Goal: Task Accomplishment & Management: Complete application form

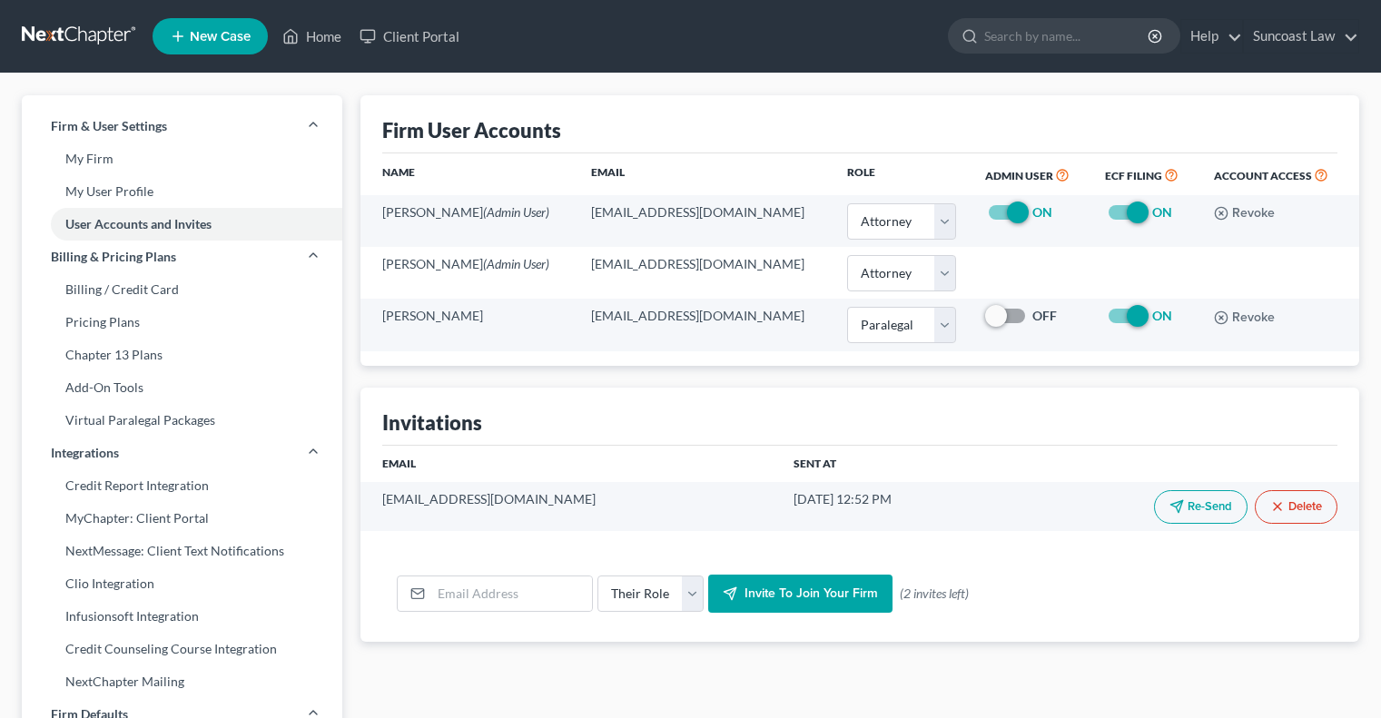
select select "0"
select select "1"
click at [327, 31] on link "Home" at bounding box center [311, 36] width 77 height 33
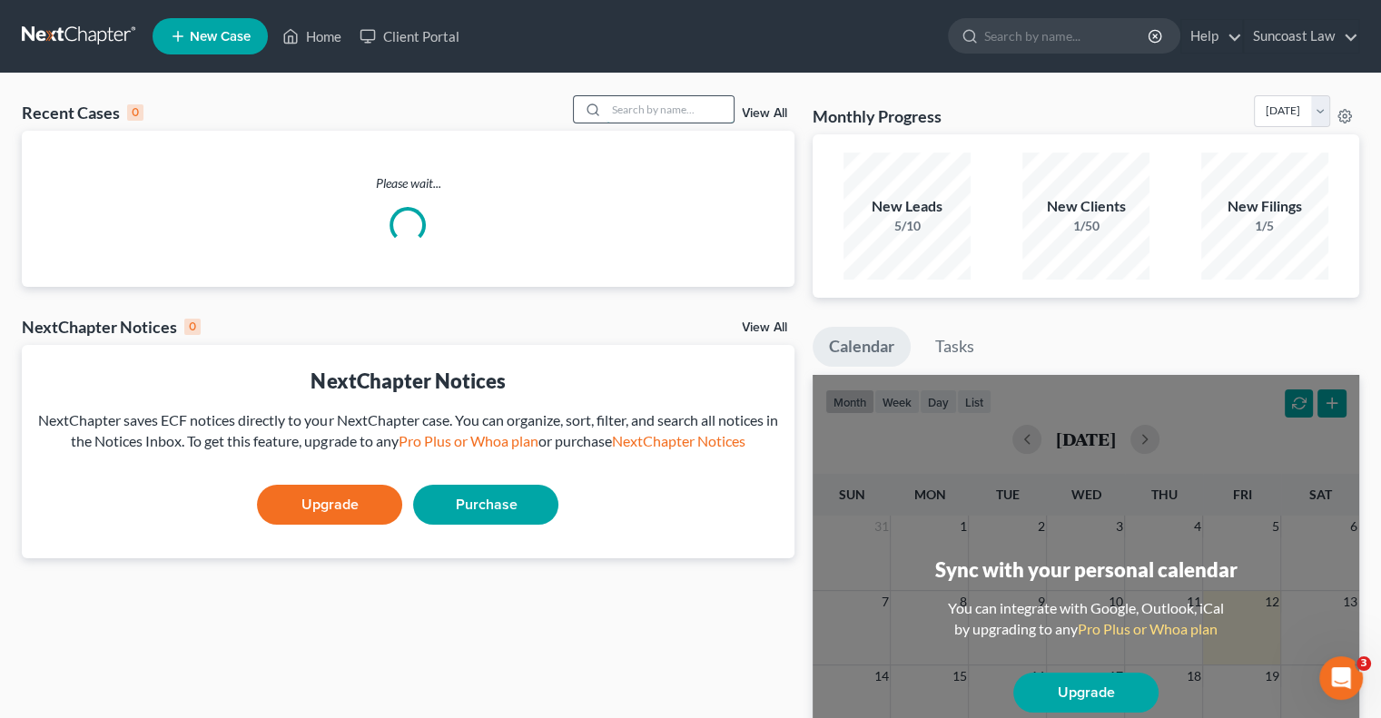
click at [616, 105] on input "search" at bounding box center [670, 109] width 127 height 26
type input "bass"
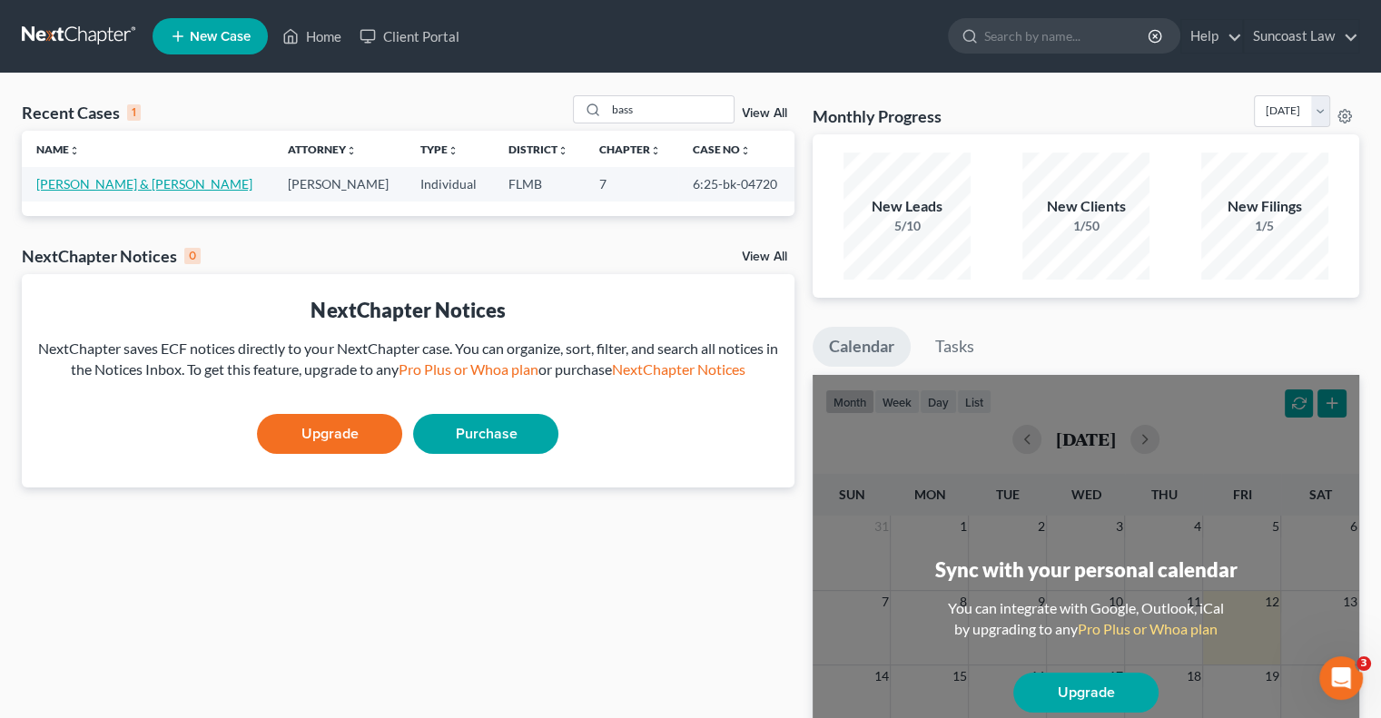
click at [159, 183] on link "[PERSON_NAME] & [PERSON_NAME]" at bounding box center [144, 183] width 216 height 15
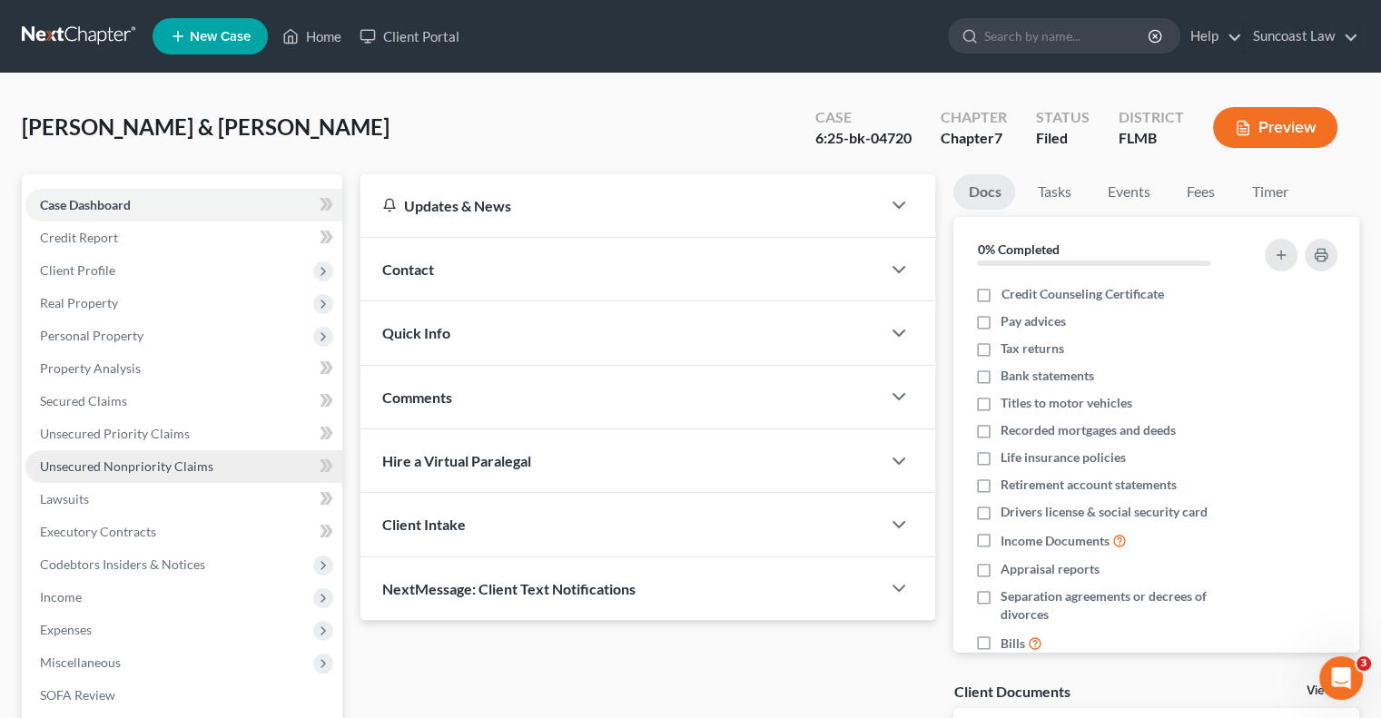
click at [182, 470] on span "Unsecured Nonpriority Claims" at bounding box center [126, 466] width 173 height 15
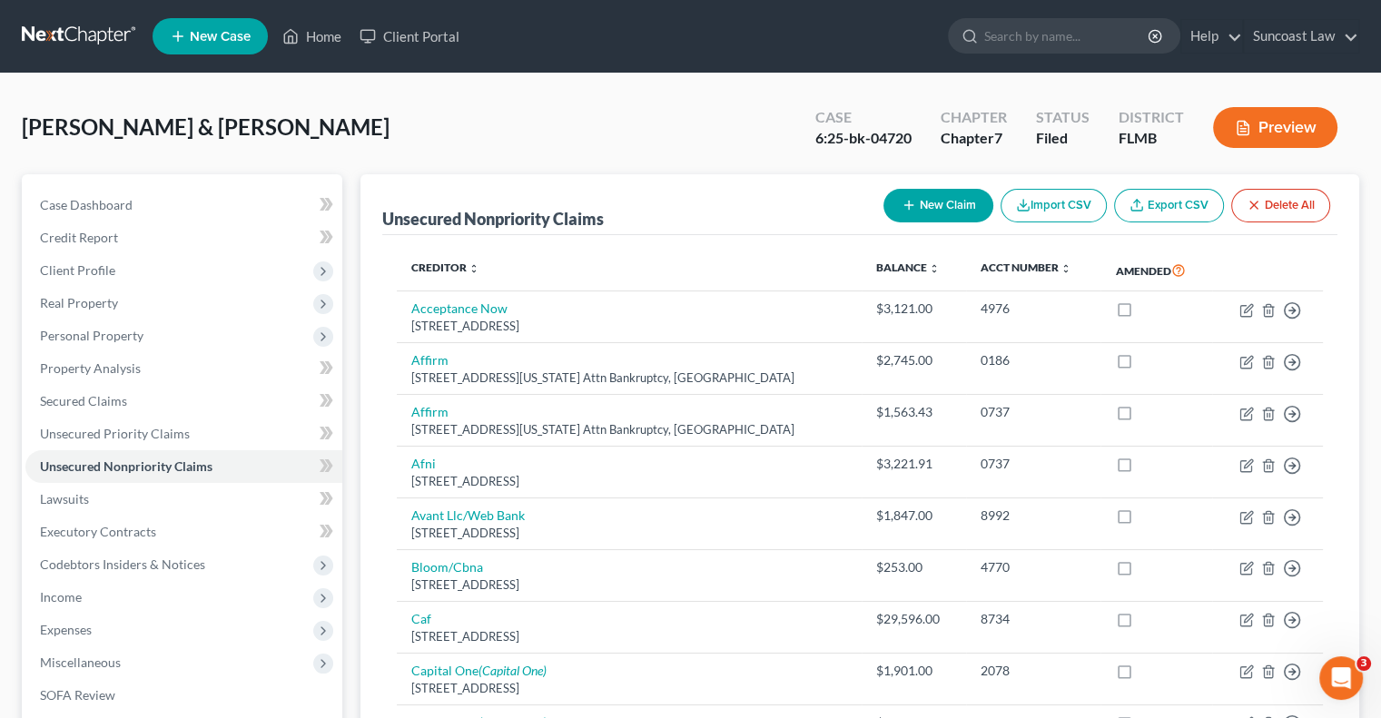
click at [959, 203] on button "New Claim" at bounding box center [939, 206] width 110 height 34
select select "2"
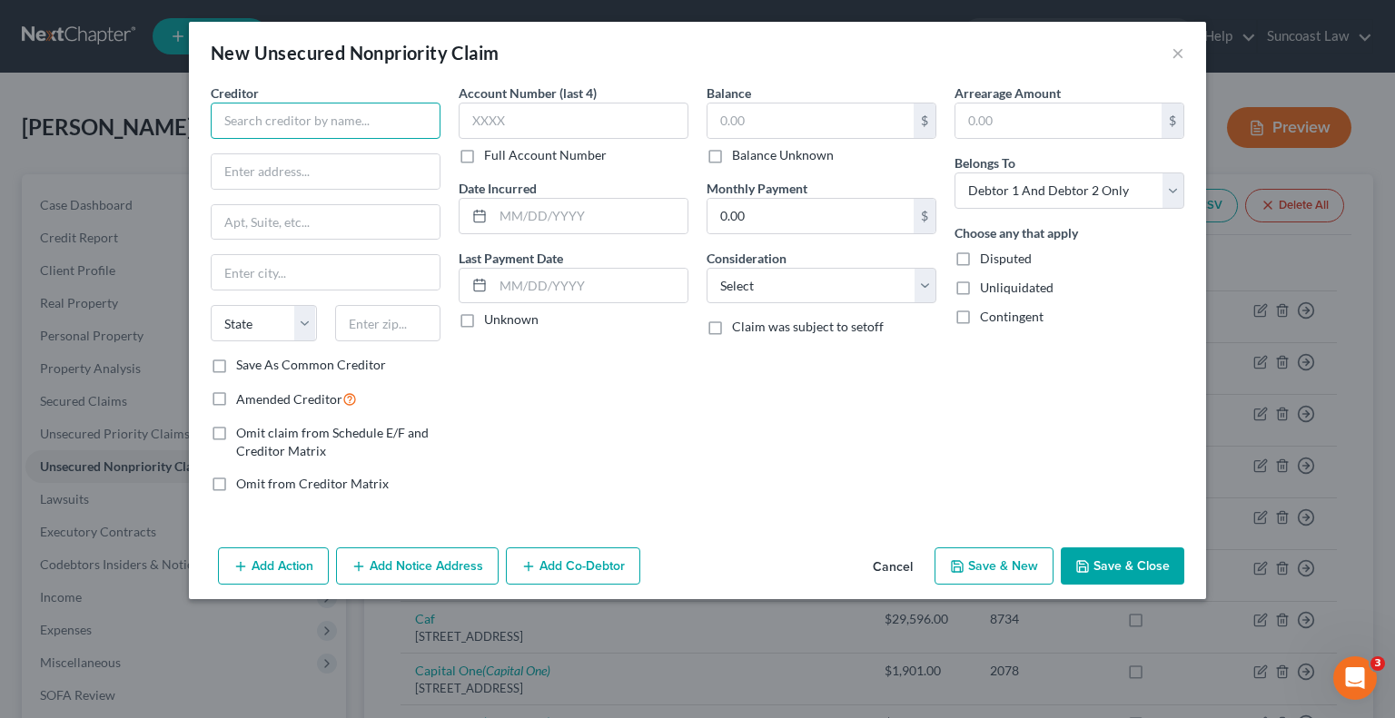
click at [305, 108] on input "text" at bounding box center [326, 121] width 230 height 36
paste input "[GEOGRAPHIC_DATA]"
type input "[GEOGRAPHIC_DATA]"
click at [330, 170] on input "text" at bounding box center [326, 171] width 228 height 35
paste input "c/o The Sembler Company655 Peg Ct."
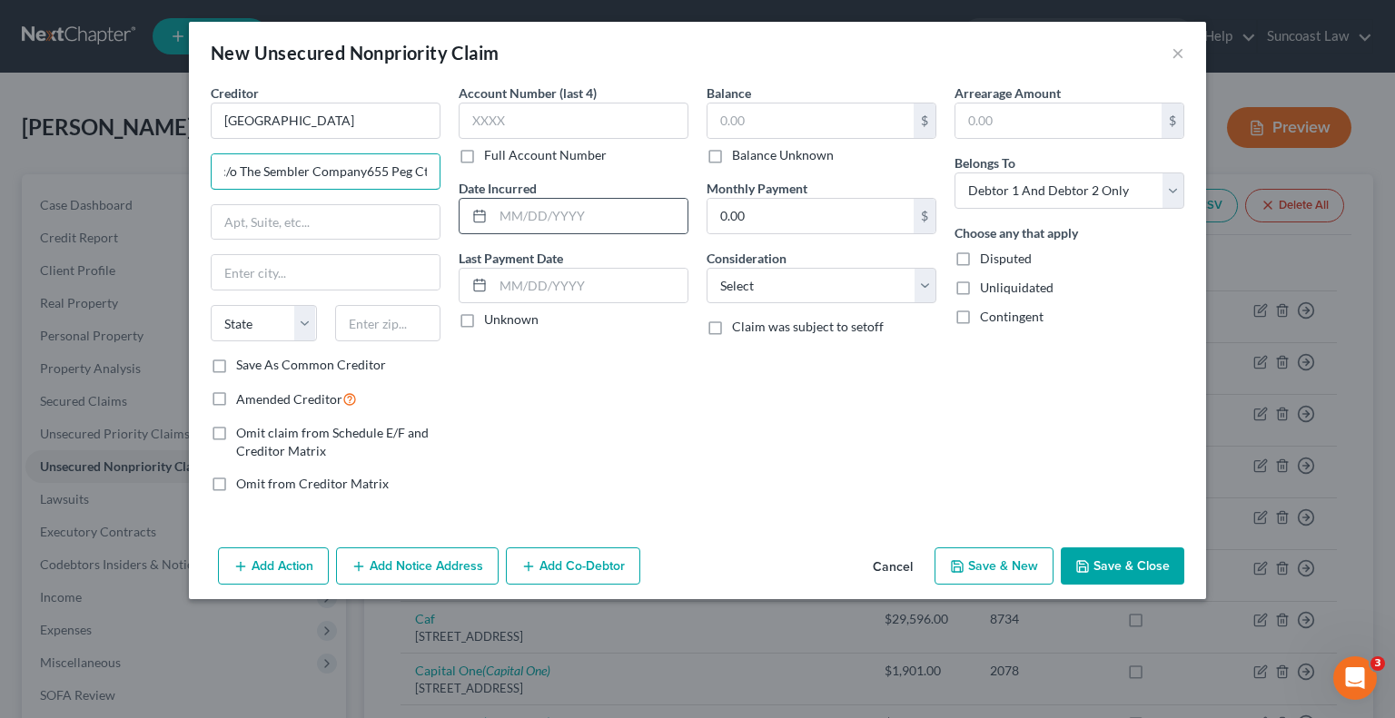
scroll to position [0, 5]
drag, startPoint x: 362, startPoint y: 166, endPoint x: 556, endPoint y: 205, distance: 197.3
click at [556, 205] on div "Creditor * SOUTHCHASE PLAZA c/o The Sembler Company655 Peg Ct. State [US_STATE]…" at bounding box center [698, 296] width 992 height 424
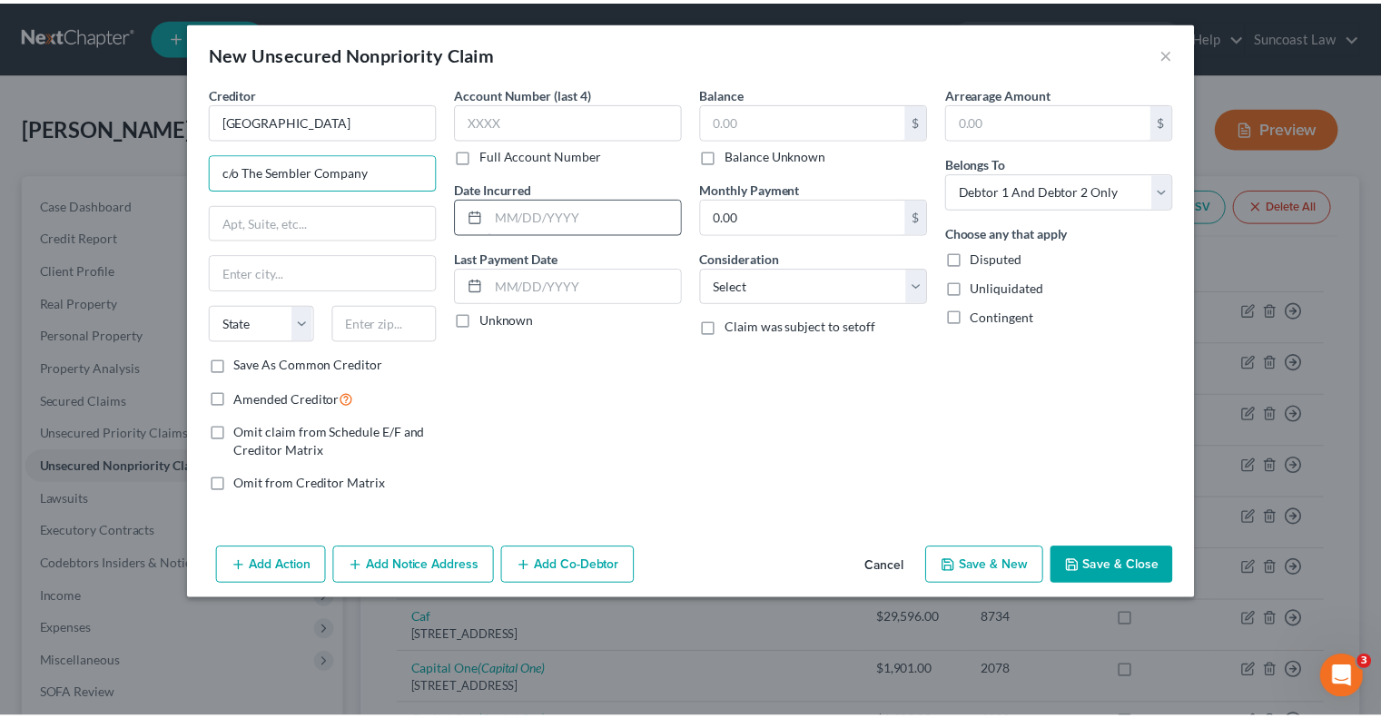
scroll to position [0, 0]
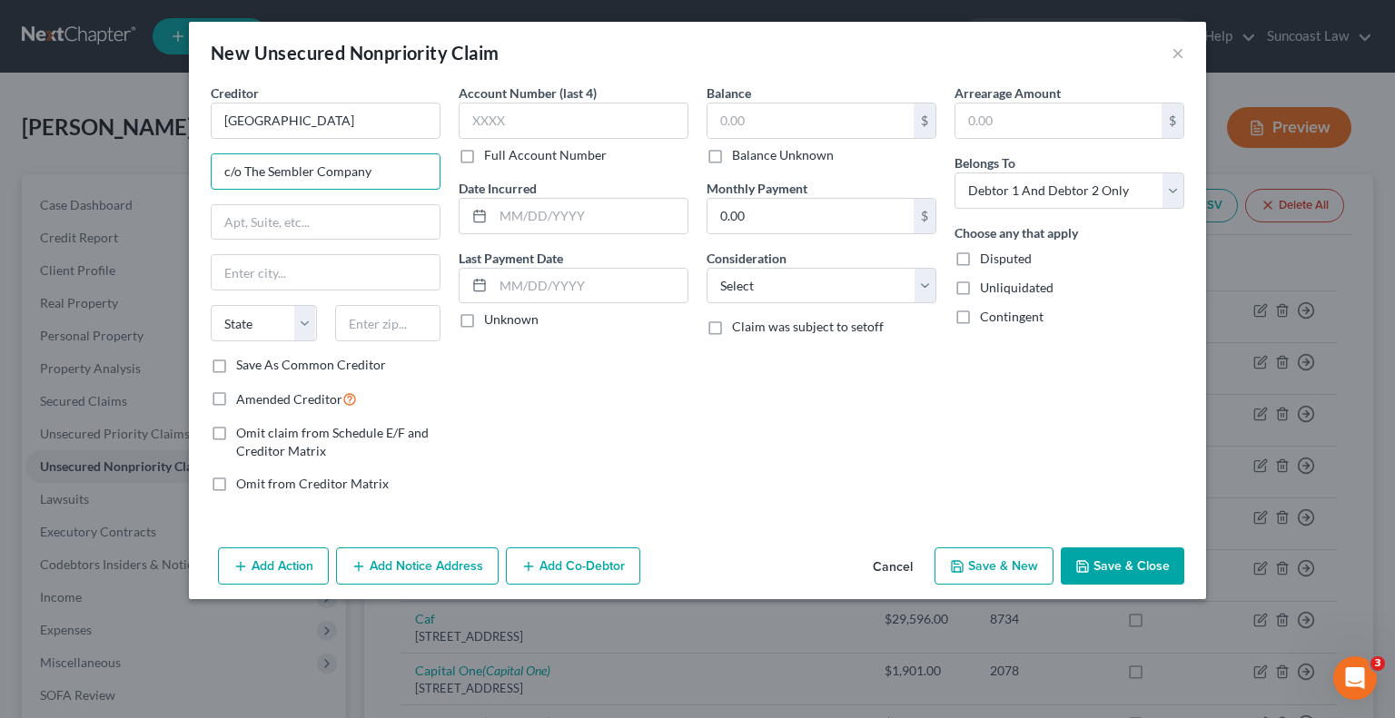
type input "c/o The Sembler Company"
click at [359, 209] on input "text" at bounding box center [326, 222] width 228 height 35
paste input "[STREET_ADDRESS]"
type input "[STREET_ADDRESS]"
drag, startPoint x: 381, startPoint y: 337, endPoint x: 385, endPoint y: 326, distance: 11.5
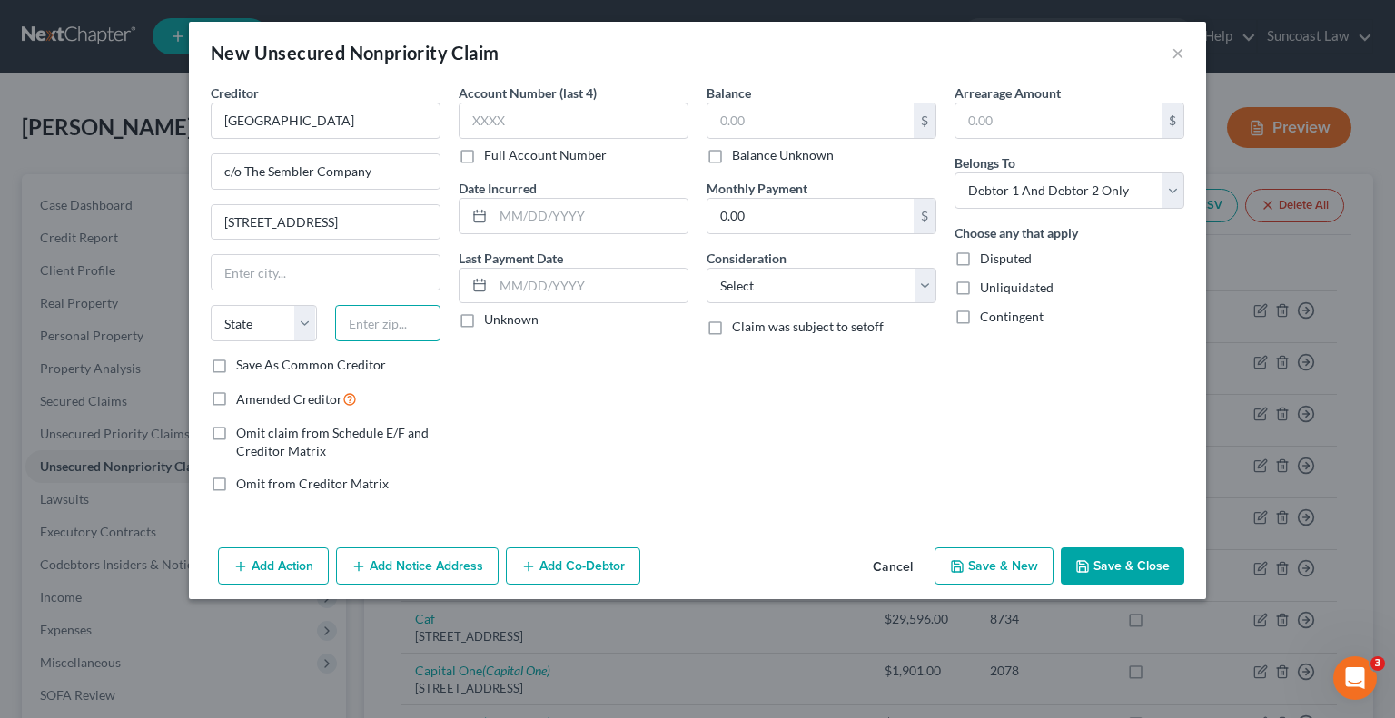
click at [381, 336] on input "text" at bounding box center [388, 323] width 106 height 36
type input "33707"
type input "[GEOGRAPHIC_DATA]"
select select "9"
click at [568, 119] on input "text" at bounding box center [574, 121] width 230 height 36
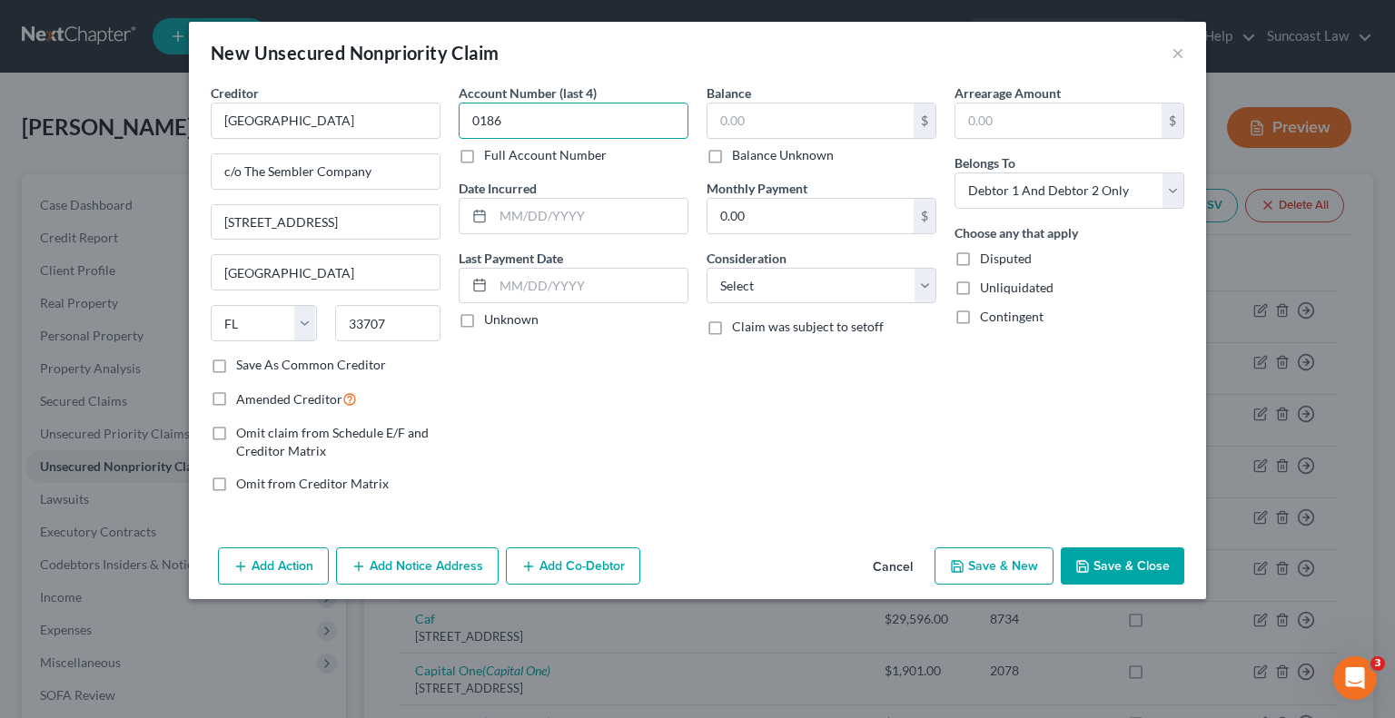
type input "0186"
drag, startPoint x: 715, startPoint y: 157, endPoint x: 727, endPoint y: 163, distance: 13.8
click at [732, 156] on label "Balance Unknown" at bounding box center [783, 155] width 102 height 18
click at [739, 156] on input "Balance Unknown" at bounding box center [745, 152] width 12 height 12
checkbox input "true"
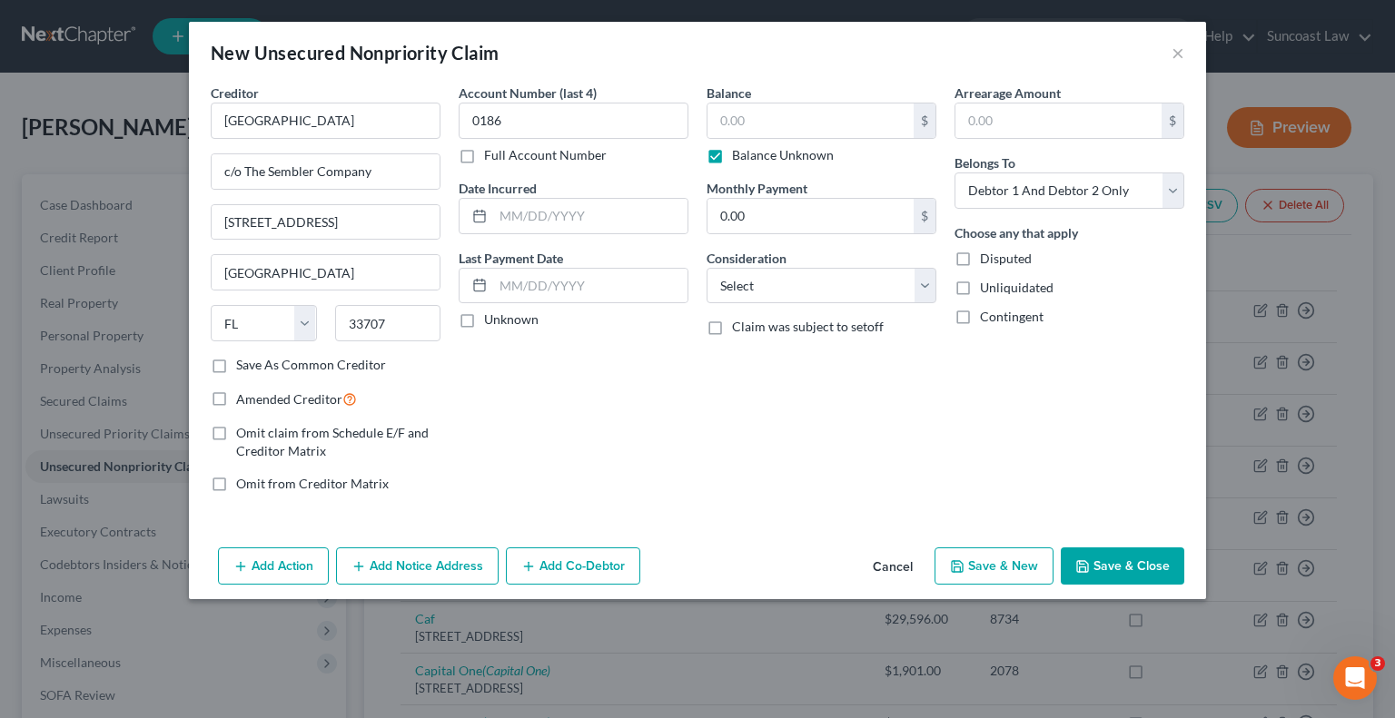
type input "0.00"
click at [1125, 566] on button "Save & Close" at bounding box center [1123, 567] width 124 height 38
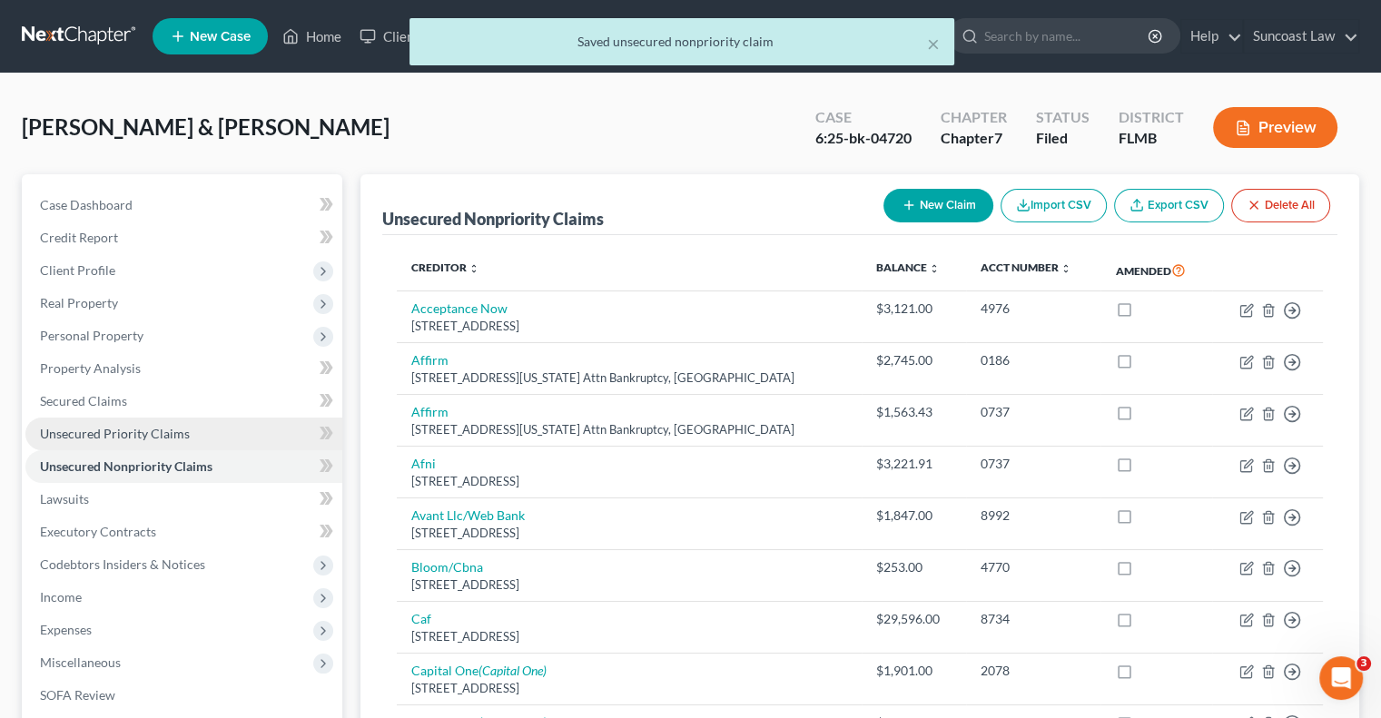
drag, startPoint x: 193, startPoint y: 430, endPoint x: 193, endPoint y: 445, distance: 15.5
click at [193, 429] on link "Unsecured Priority Claims" at bounding box center [183, 434] width 317 height 33
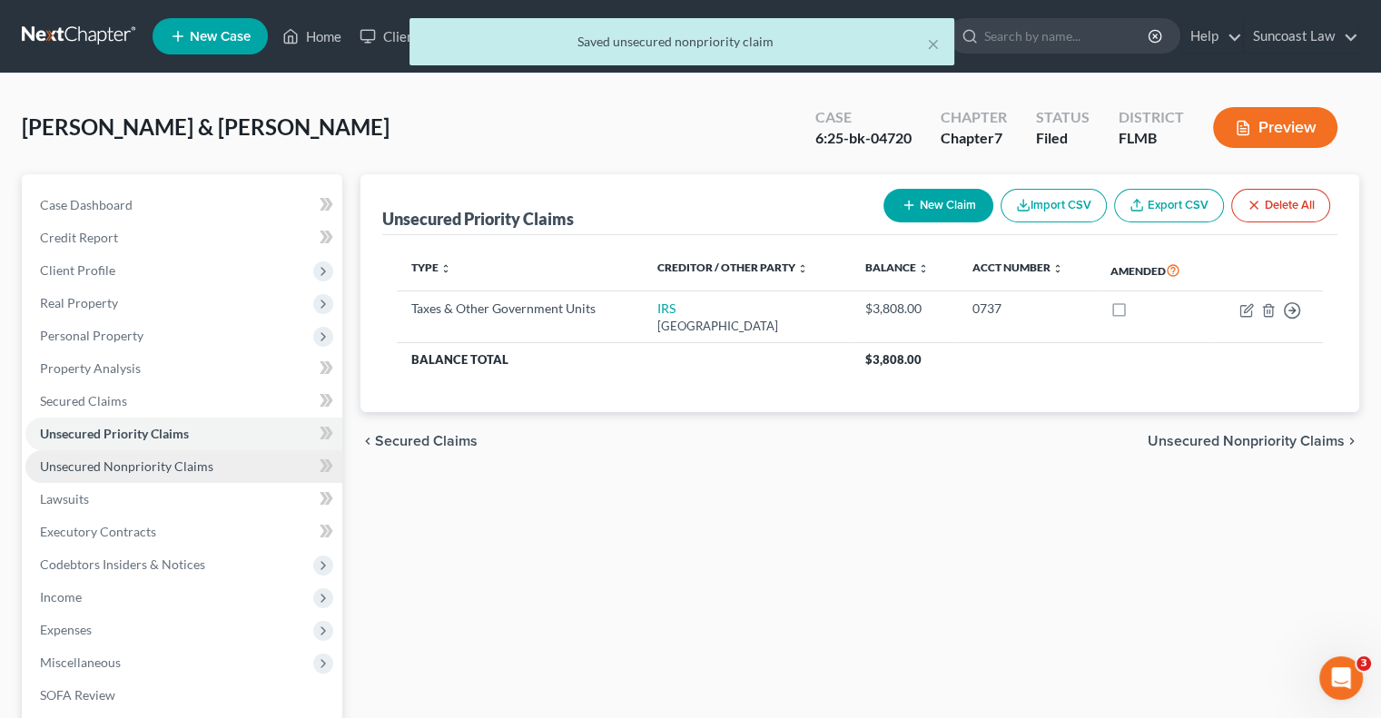
click at [209, 462] on link "Unsecured Nonpriority Claims" at bounding box center [183, 466] width 317 height 33
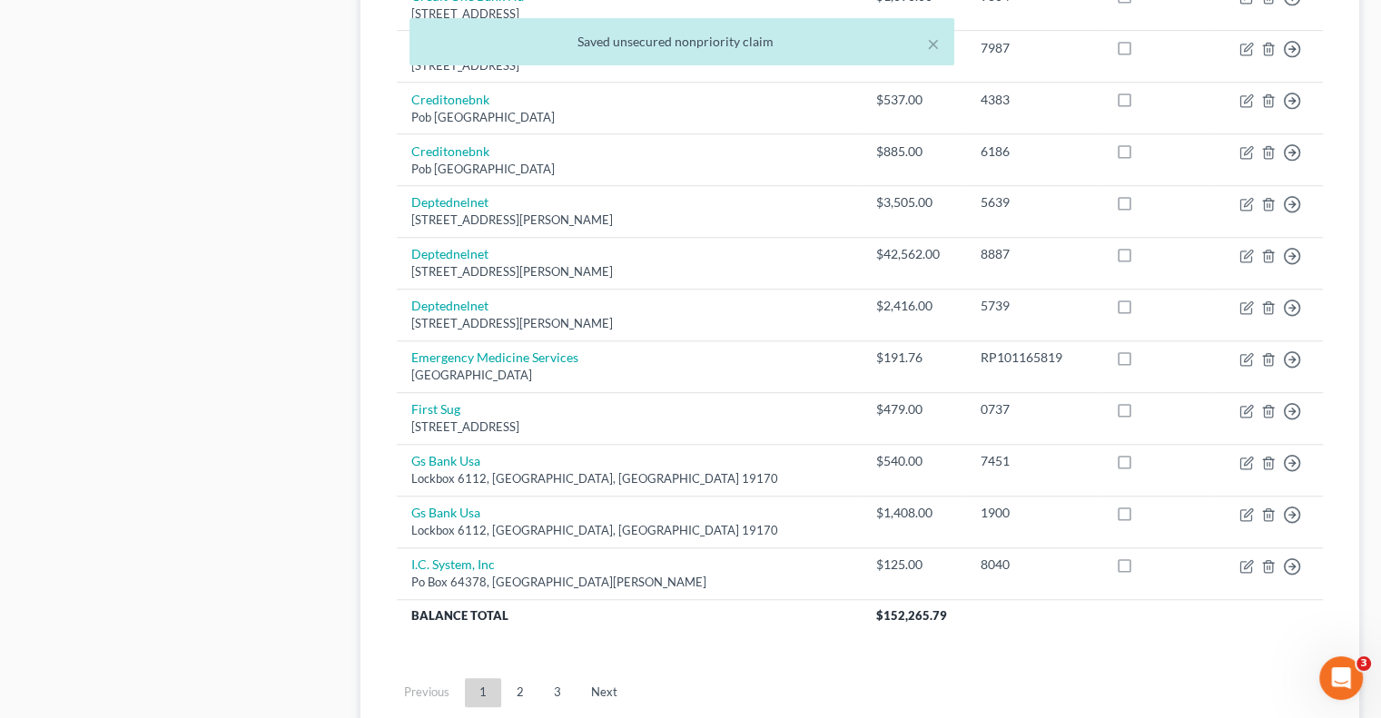
scroll to position [1271, 0]
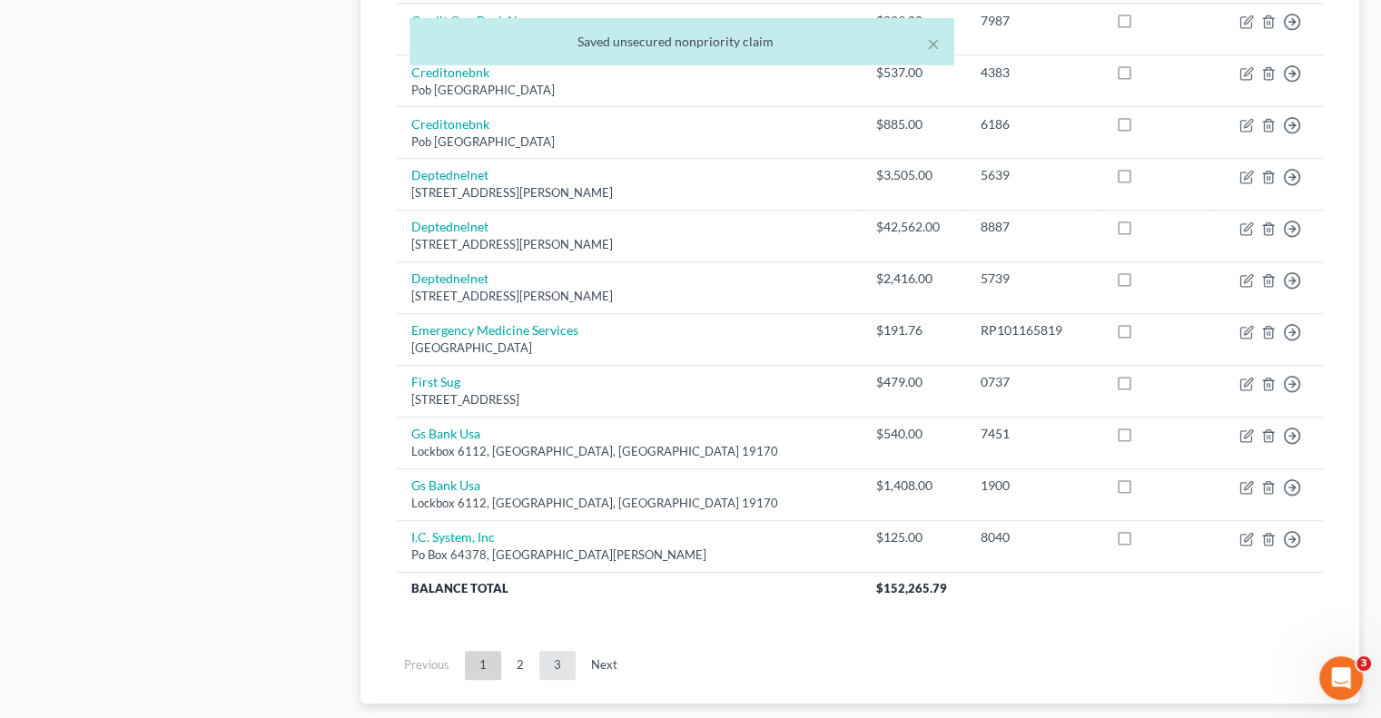
click at [558, 660] on link "3" at bounding box center [557, 665] width 36 height 29
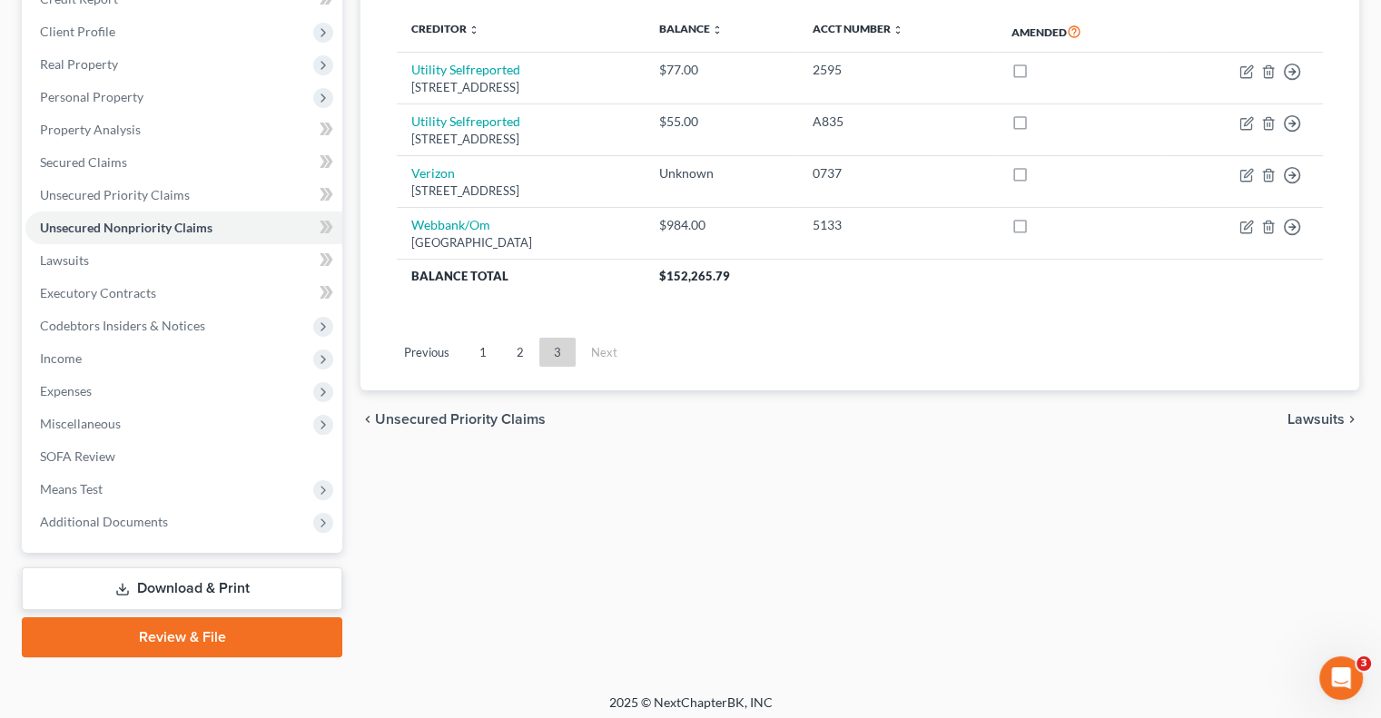
scroll to position [245, 0]
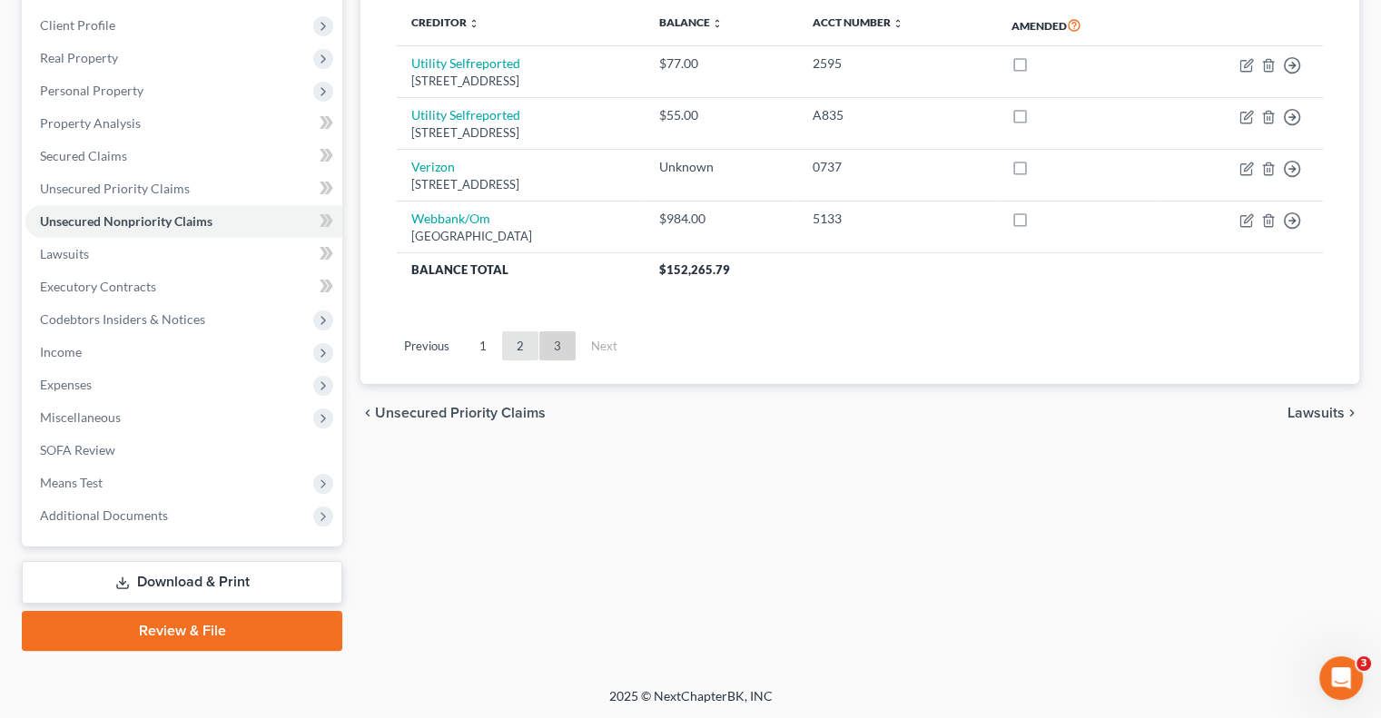
click at [509, 343] on link "2" at bounding box center [520, 345] width 36 height 29
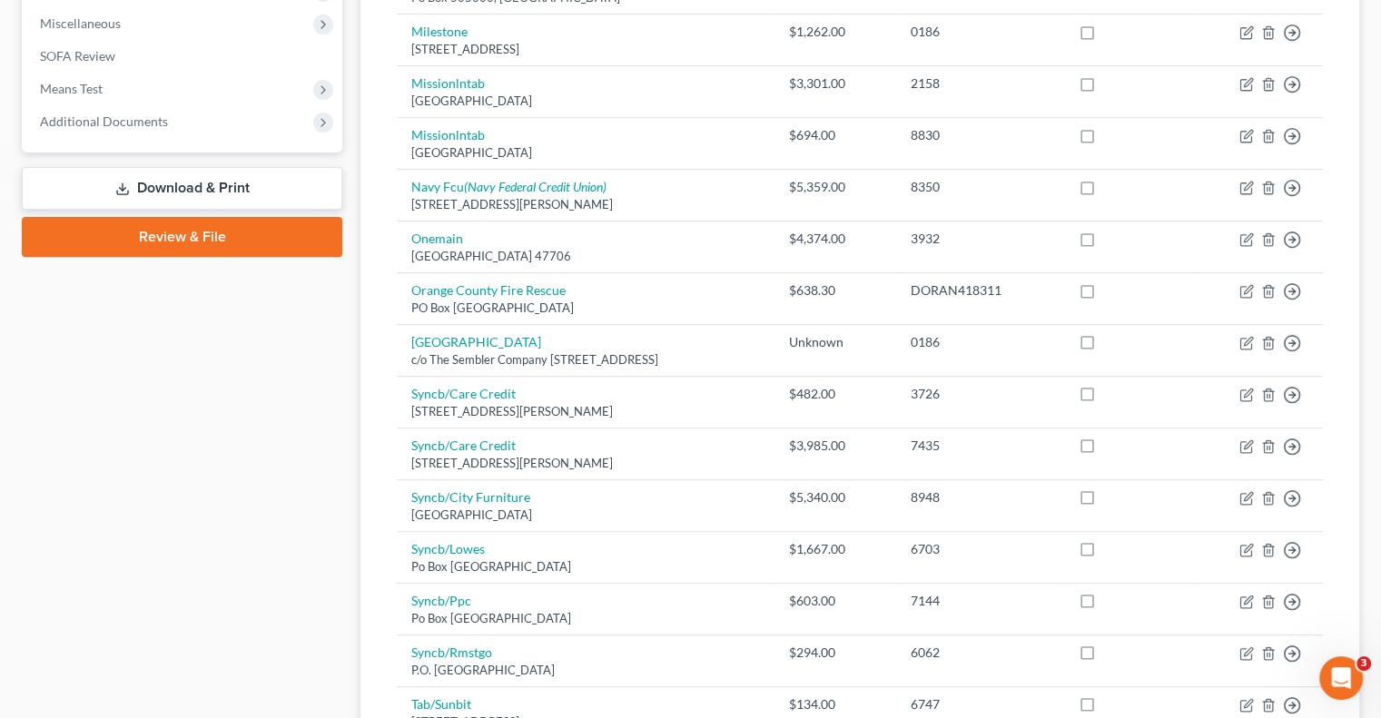
scroll to position [790, 0]
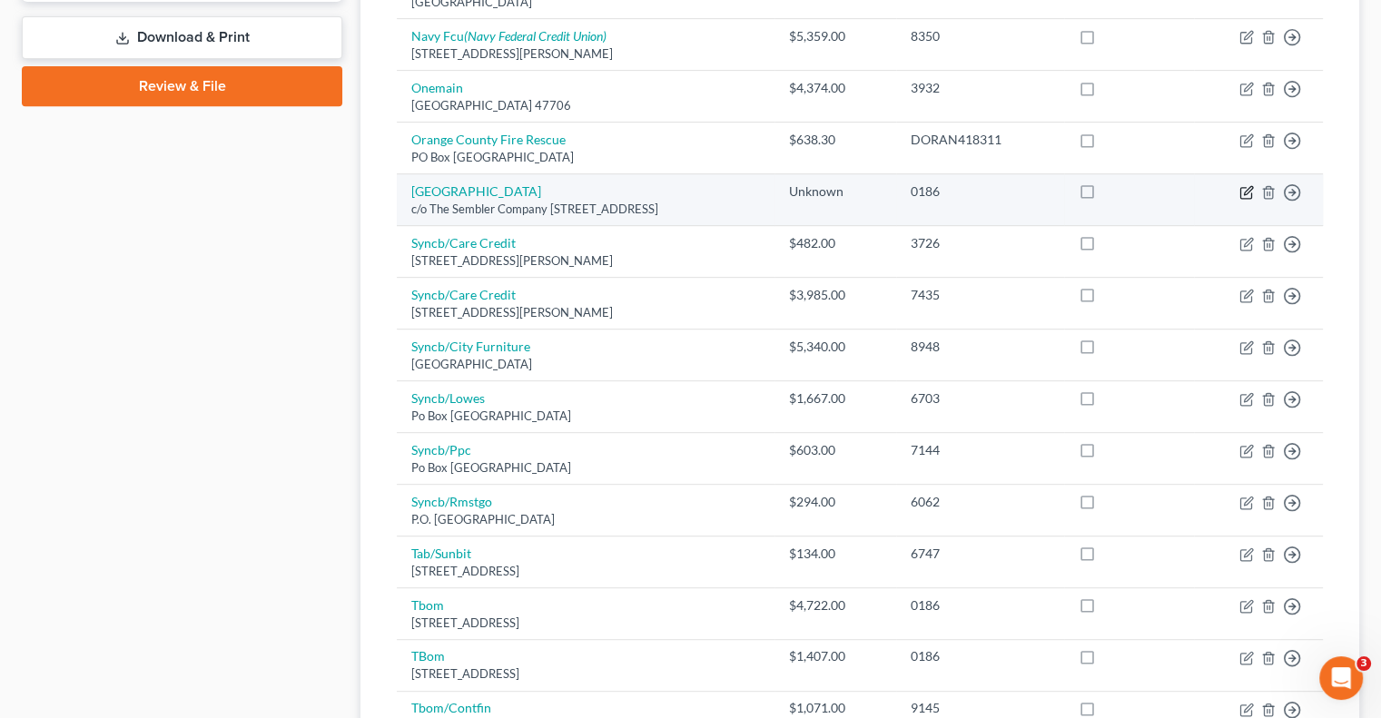
click at [1246, 187] on icon "button" at bounding box center [1247, 192] width 15 height 15
select select "9"
select select "2"
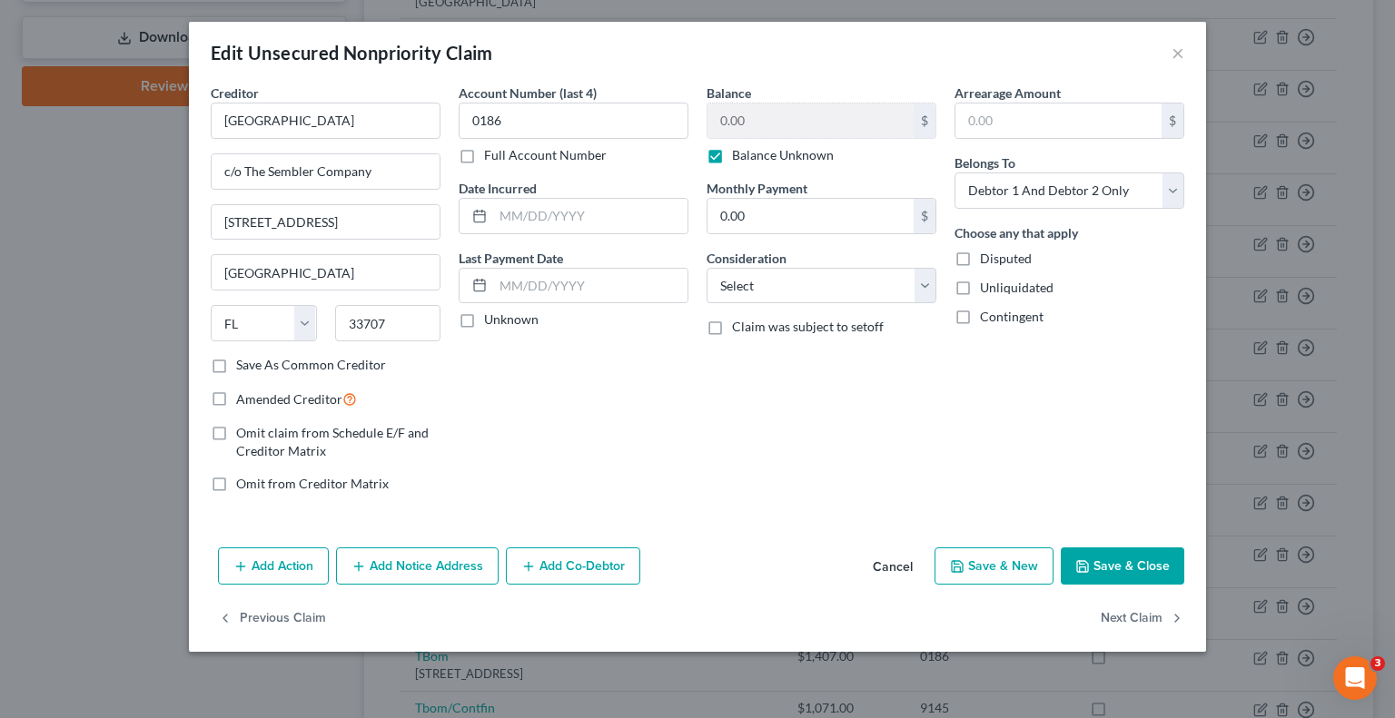
click at [750, 39] on div "Edit Unsecured Nonpriority Claim ×" at bounding box center [697, 53] width 1017 height 62
click at [1112, 562] on button "Save & Close" at bounding box center [1123, 567] width 124 height 38
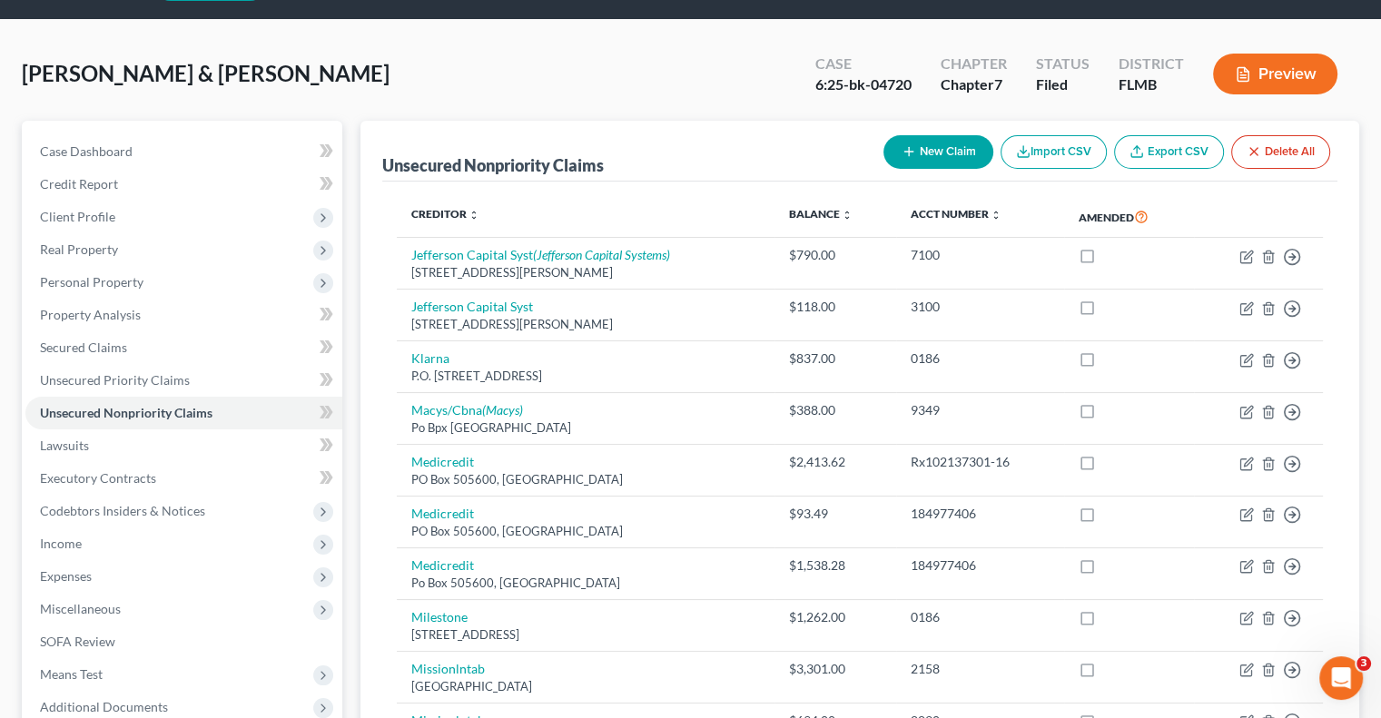
scroll to position [0, 0]
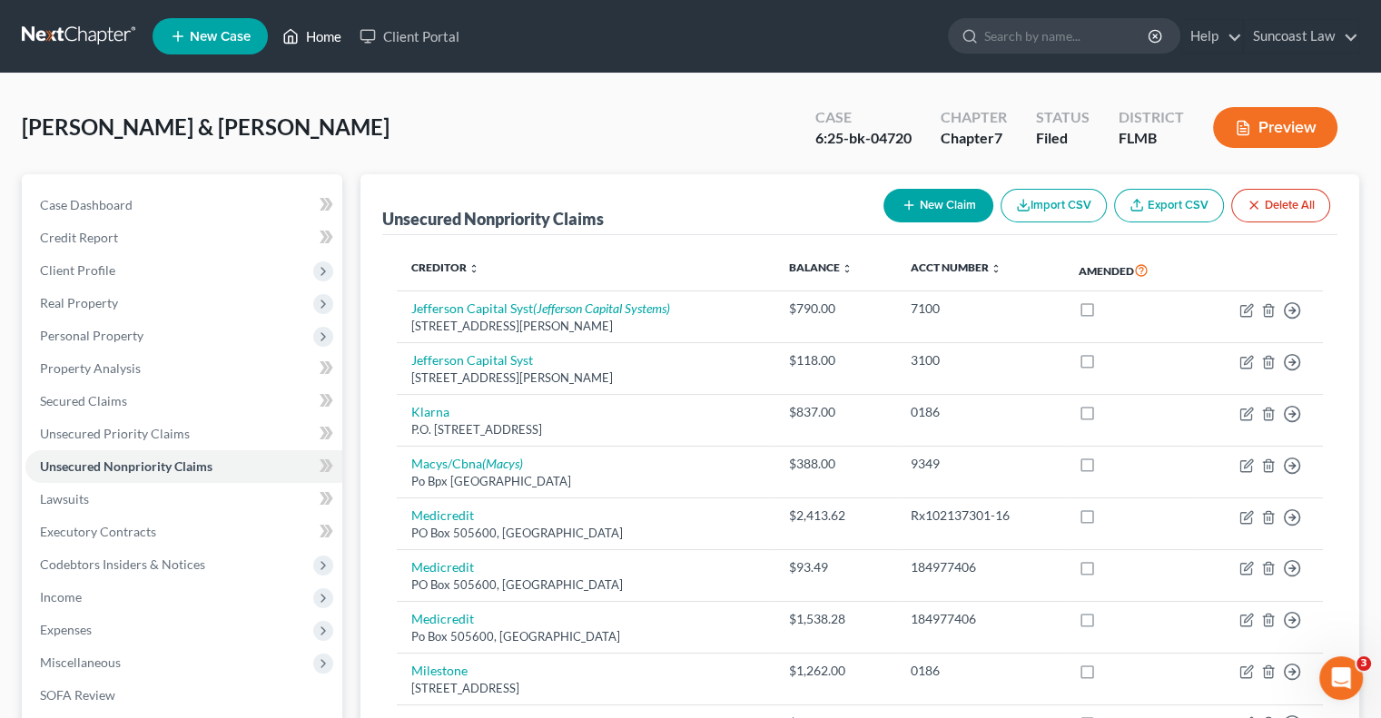
click at [320, 27] on link "Home" at bounding box center [311, 36] width 77 height 33
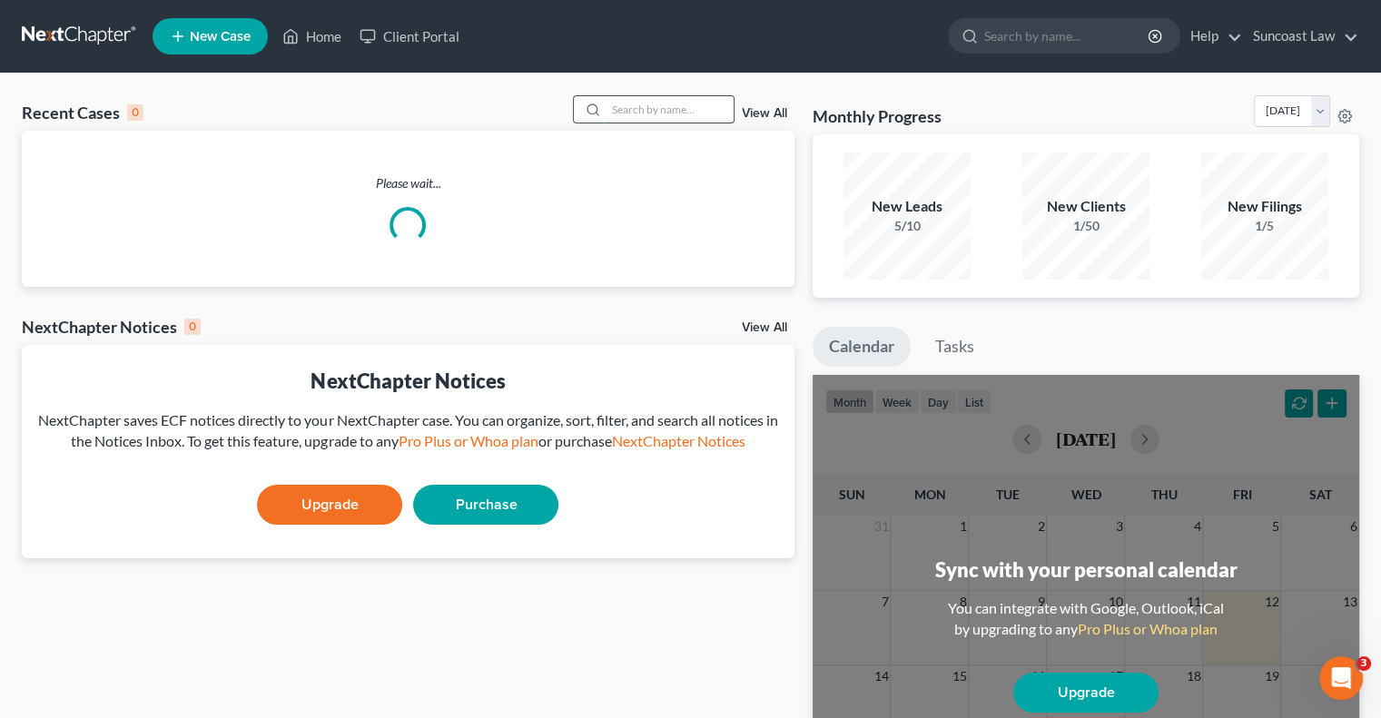
click at [670, 103] on input "search" at bounding box center [670, 109] width 127 height 26
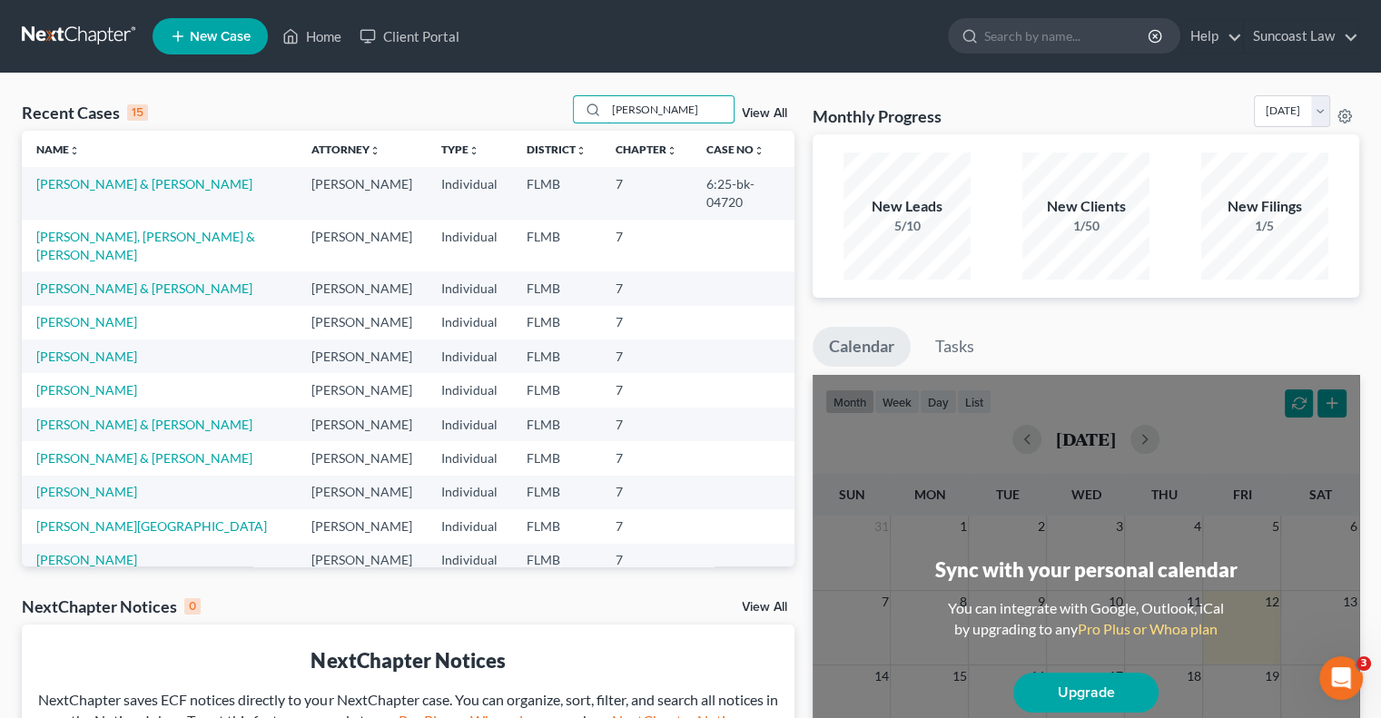
type input "[PERSON_NAME]"
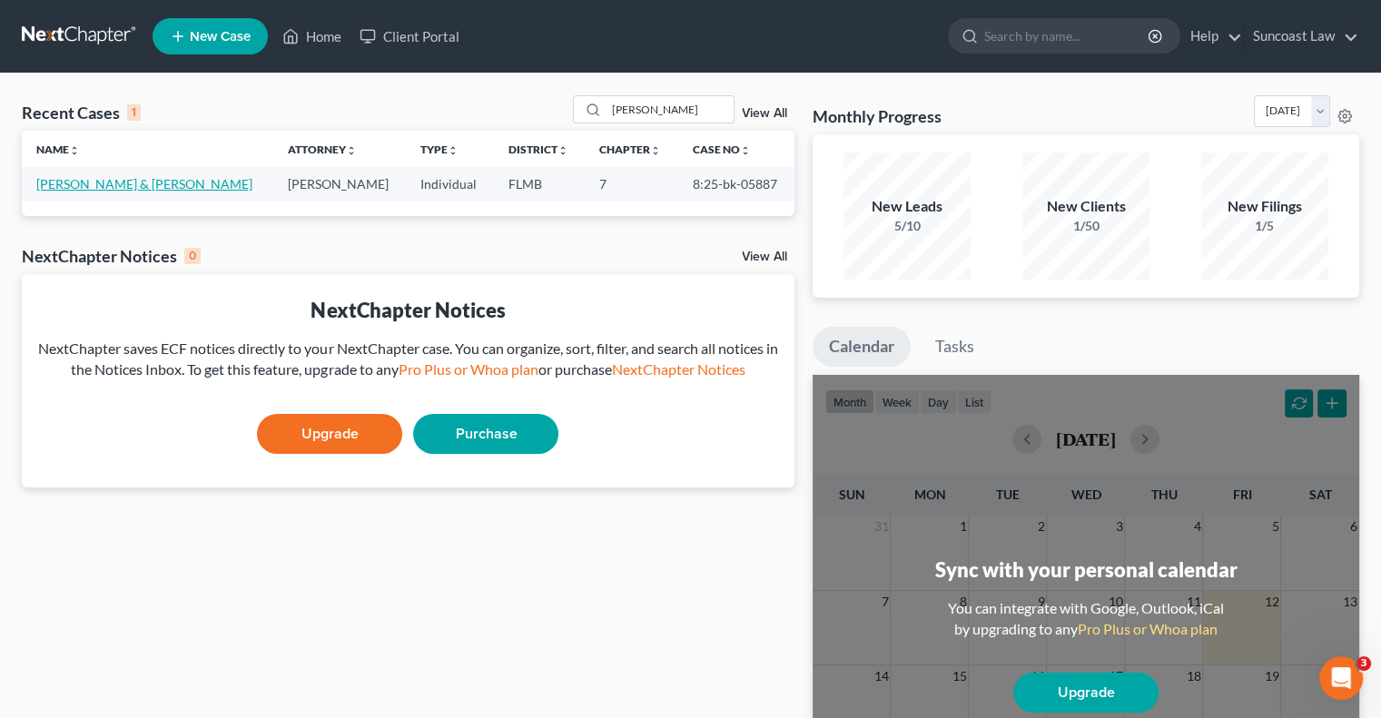
click at [149, 177] on link "[PERSON_NAME] & [PERSON_NAME]" at bounding box center [144, 183] width 216 height 15
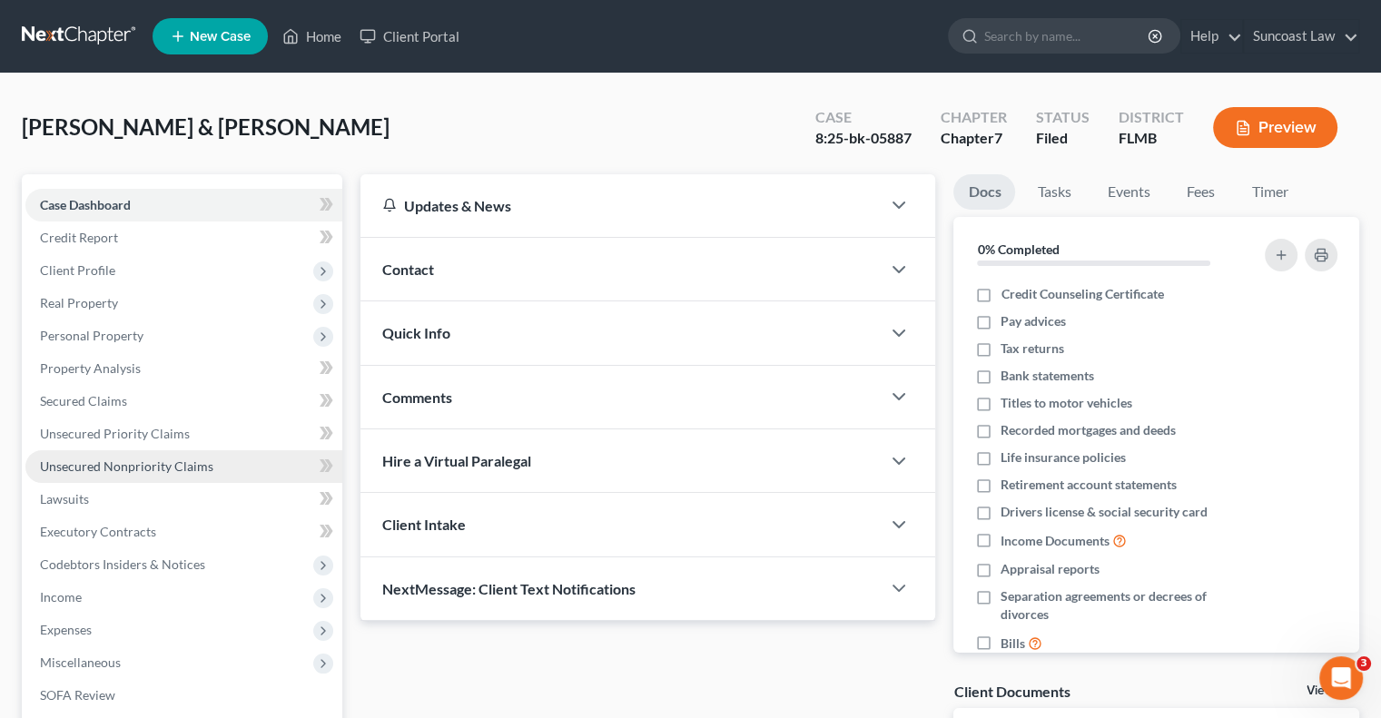
click at [148, 472] on span "Unsecured Nonpriority Claims" at bounding box center [126, 466] width 173 height 15
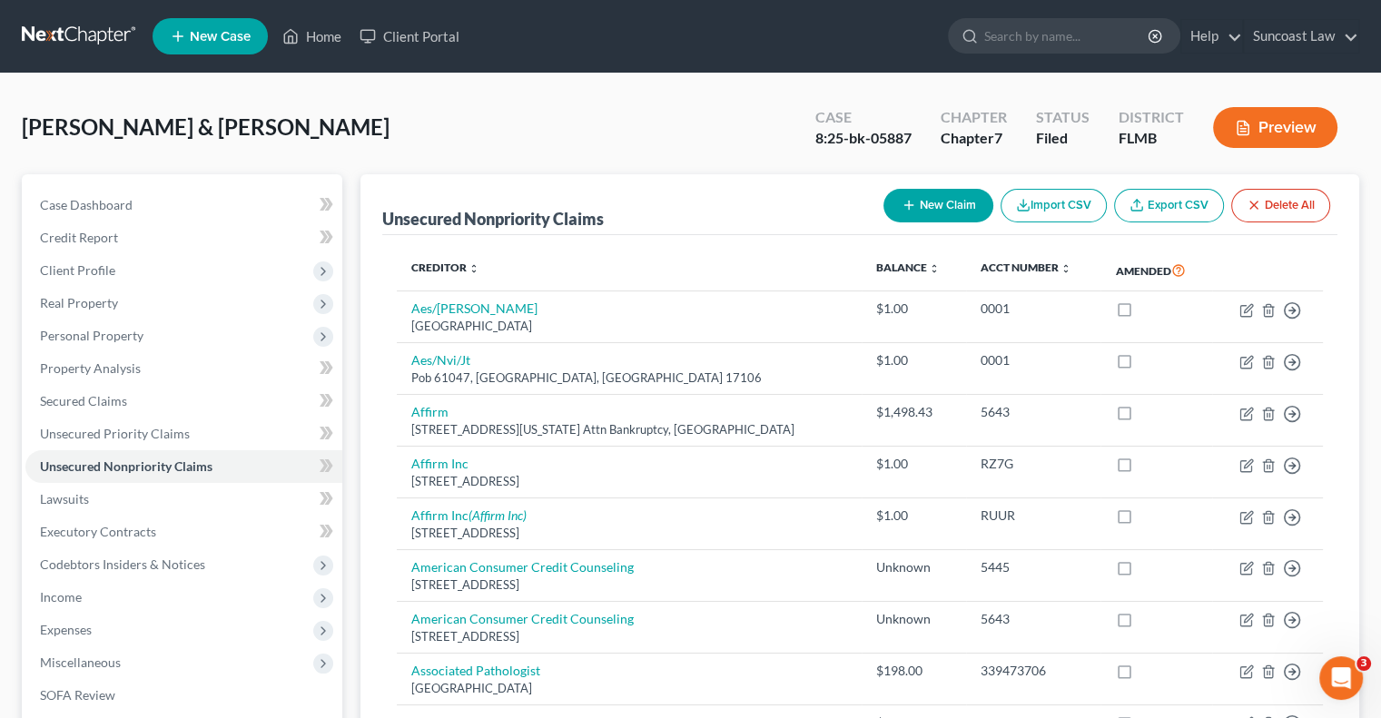
click at [922, 203] on button "New Claim" at bounding box center [939, 206] width 110 height 34
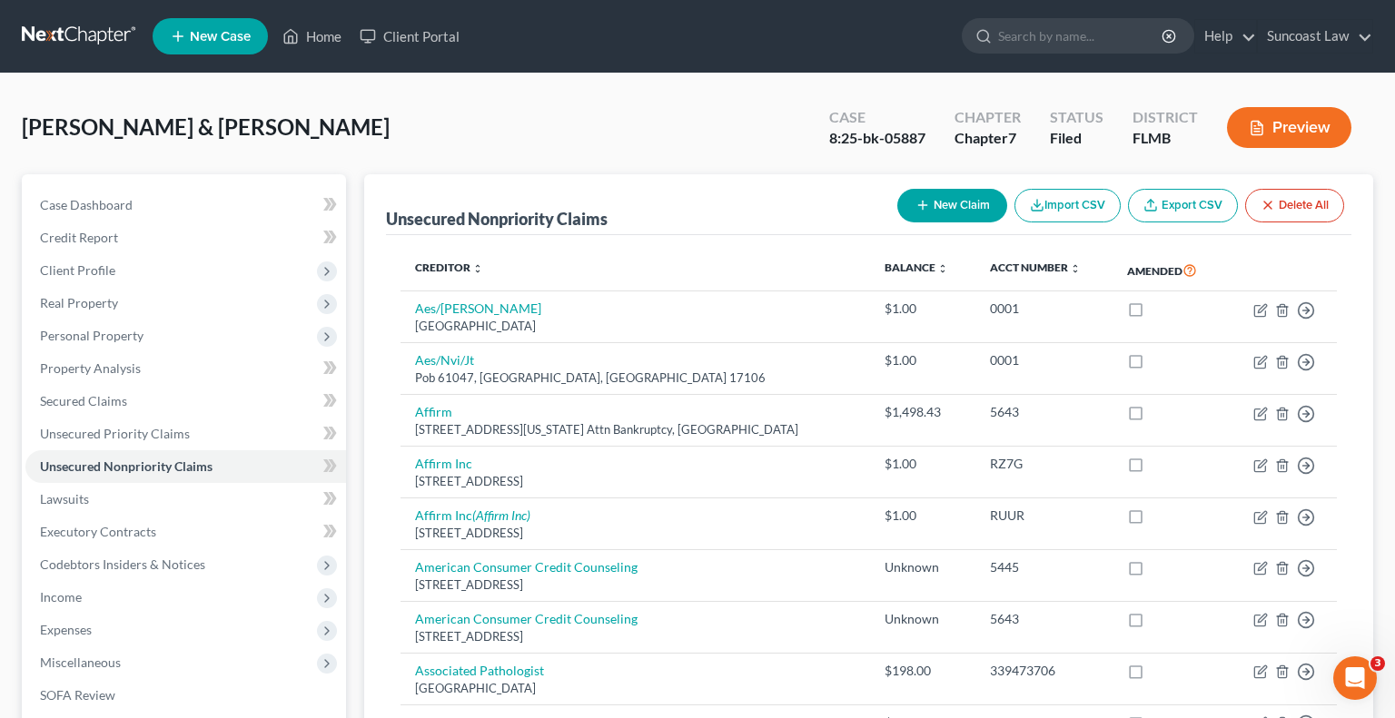
select select "2"
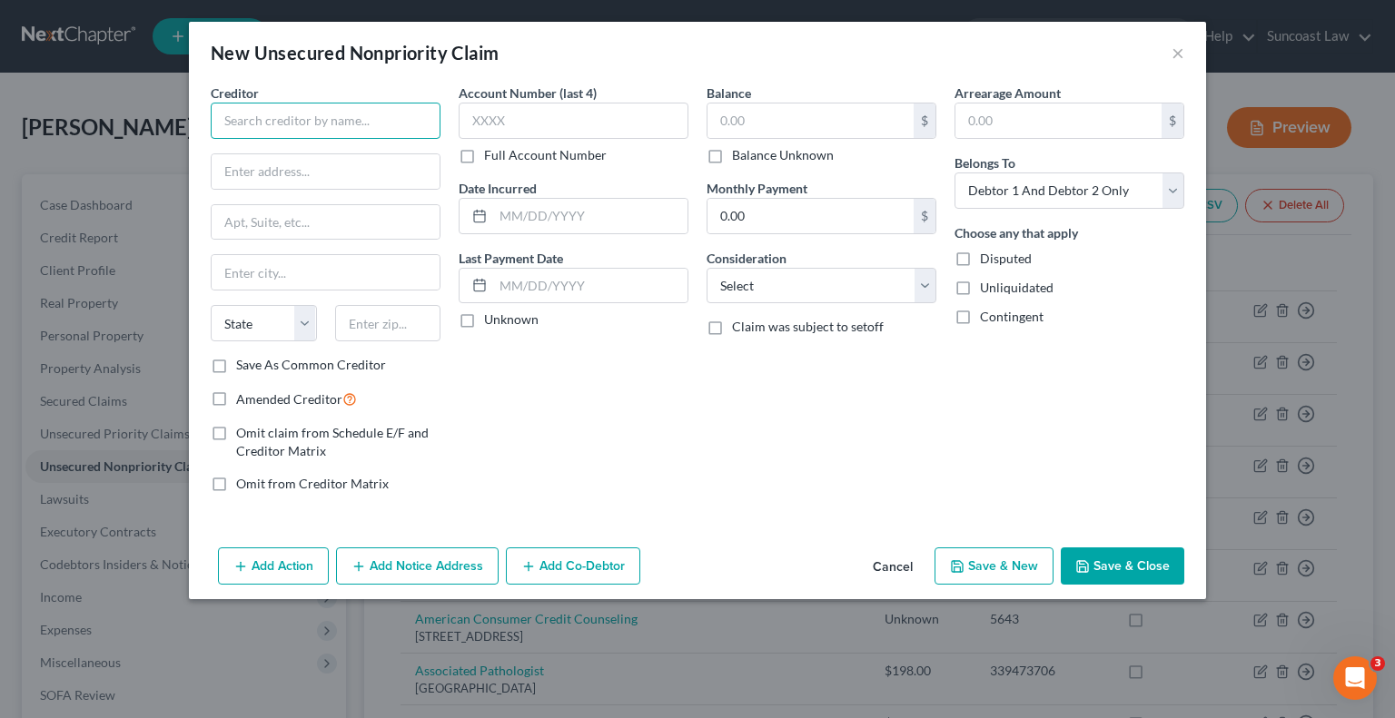
click at [342, 113] on input "text" at bounding box center [326, 121] width 230 height 36
type input "Beeper MD"
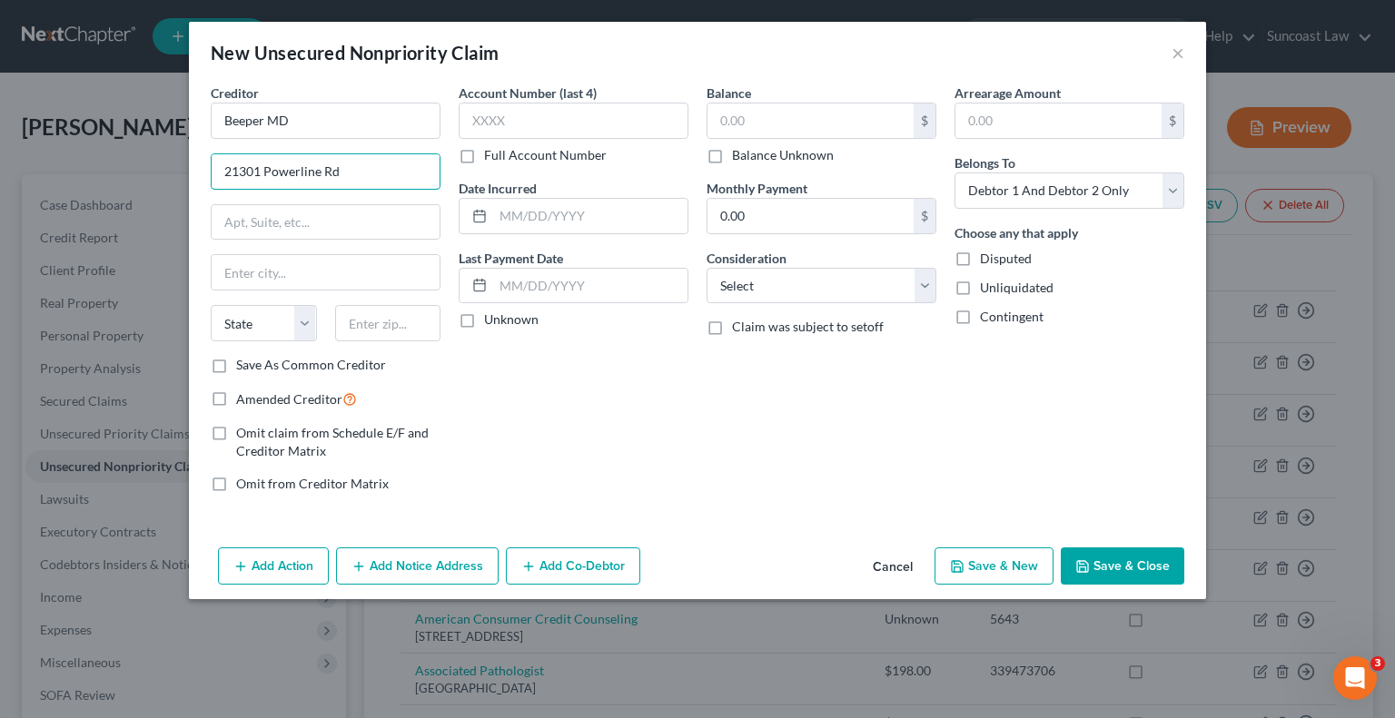
type input "21301 Powerline Rd"
type input "Suite 106"
type input "33433"
type input "Boca Raton"
select select "9"
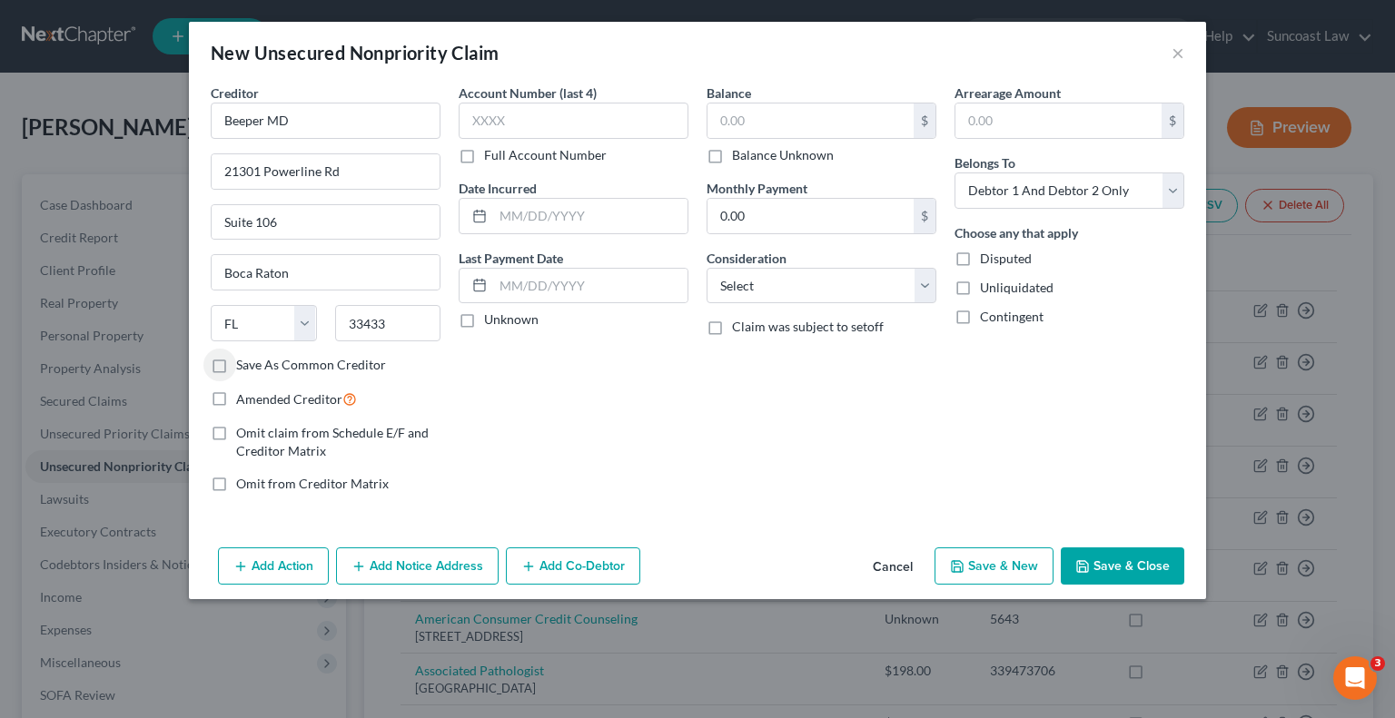
click at [484, 157] on label "Full Account Number" at bounding box center [545, 155] width 123 height 18
click at [491, 157] on input "Full Account Number" at bounding box center [497, 152] width 12 height 12
click at [533, 119] on input "text" at bounding box center [574, 121] width 230 height 36
type input "508075"
click at [782, 123] on input "text" at bounding box center [810, 121] width 206 height 35
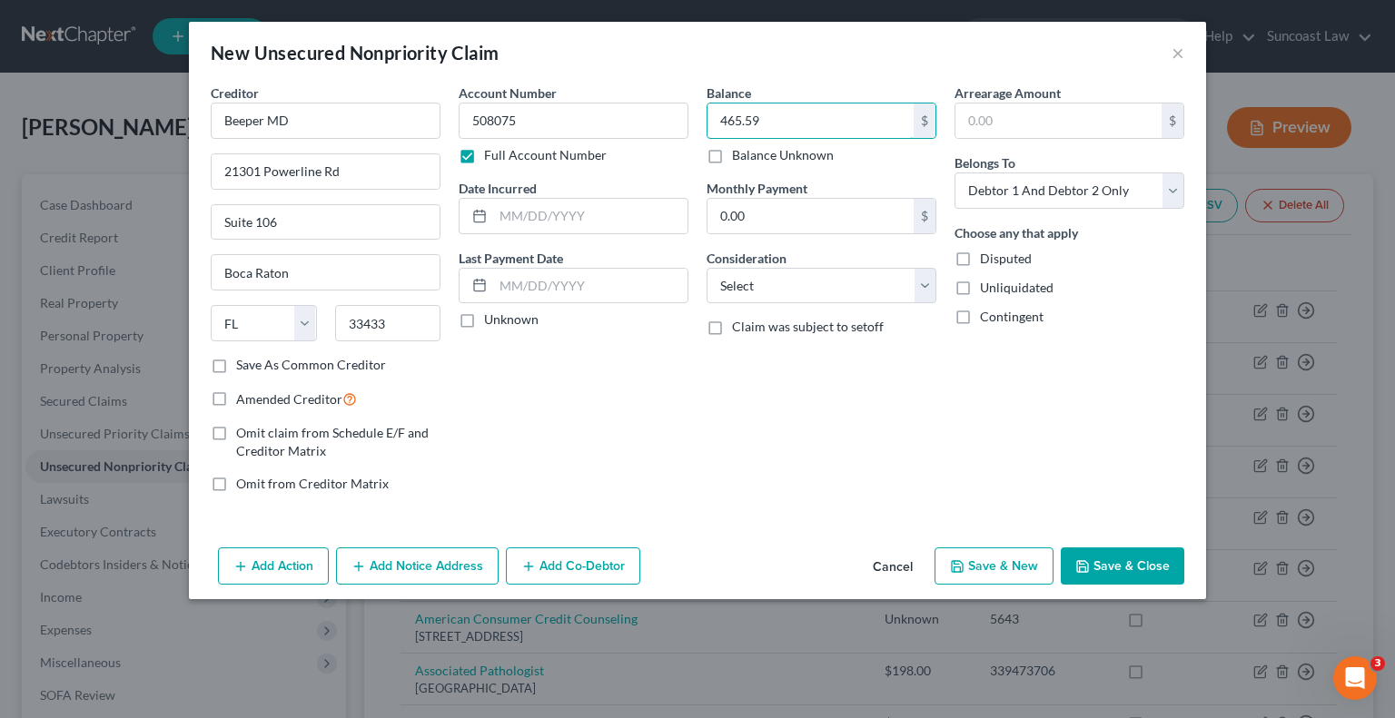
type input "465.59"
click at [1137, 568] on button "Save & Close" at bounding box center [1123, 567] width 124 height 38
